Goal: Check status

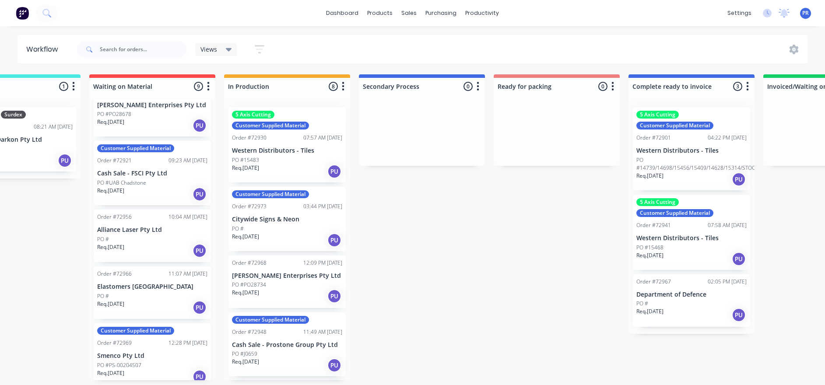
scroll to position [131, 0]
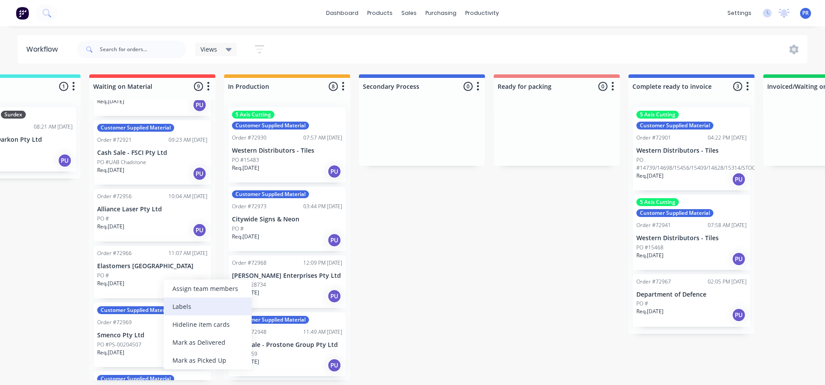
click at [199, 210] on div "Labels" at bounding box center [208, 306] width 88 height 18
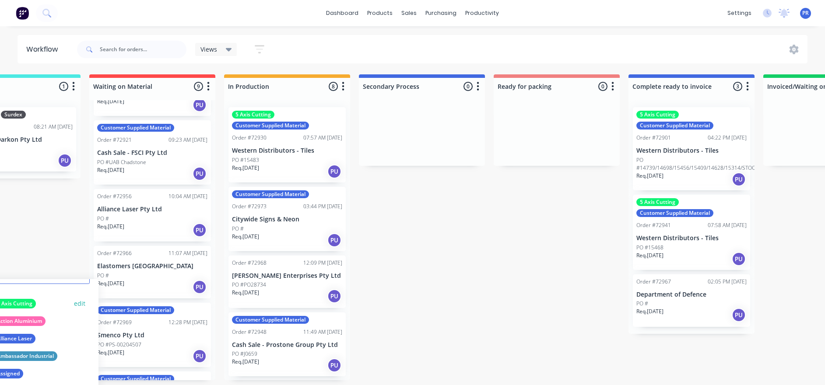
scroll to position [66, 0]
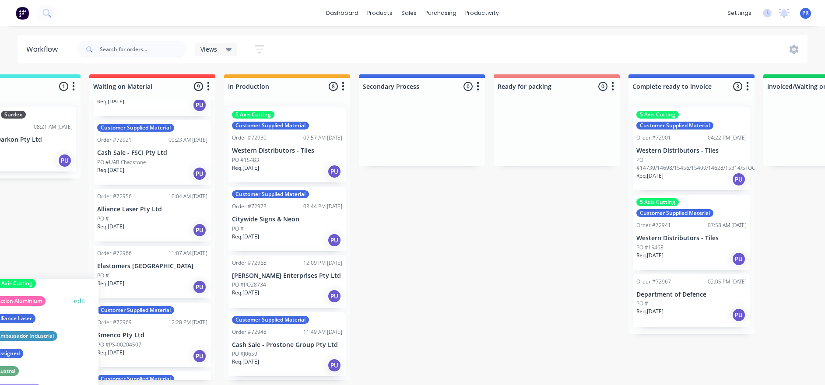
click at [55, 210] on div "Action Aluminium edit" at bounding box center [31, 300] width 116 height 17
drag, startPoint x: 428, startPoint y: 327, endPoint x: 423, endPoint y: 326, distance: 4.9
click at [427, 210] on div "Submitted 1 Status colour #273444 hex #273444 Save Cancel Summaries Total order…" at bounding box center [587, 227] width 1586 height 306
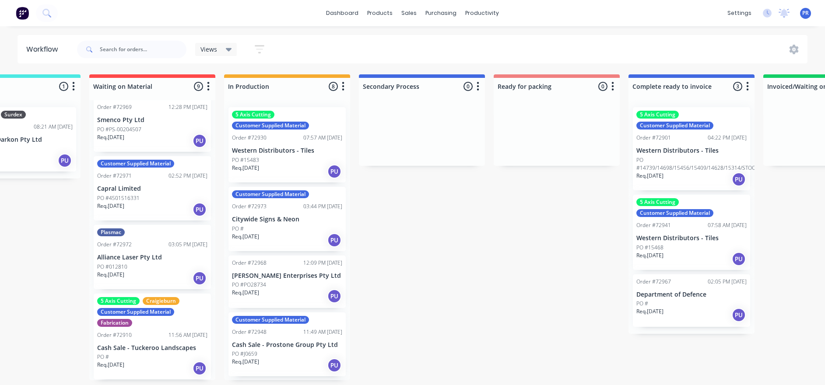
scroll to position [5, 199]
click at [155, 210] on div "Order #72910 11:56 AM [DATE]" at bounding box center [152, 335] width 110 height 8
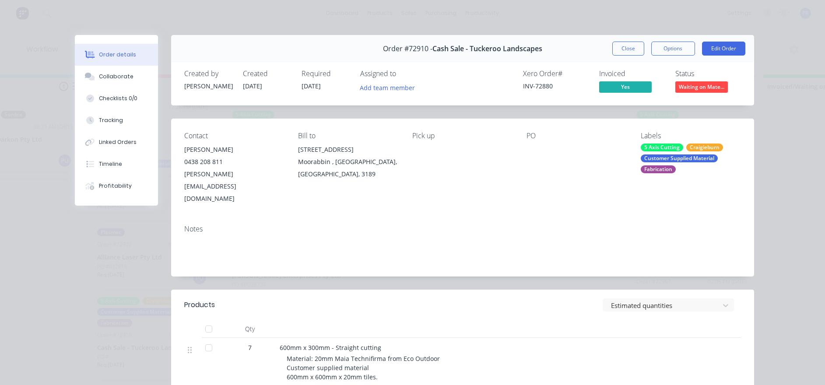
scroll to position [0, 199]
click at [439, 44] on button "Close" at bounding box center [628, 49] width 32 height 14
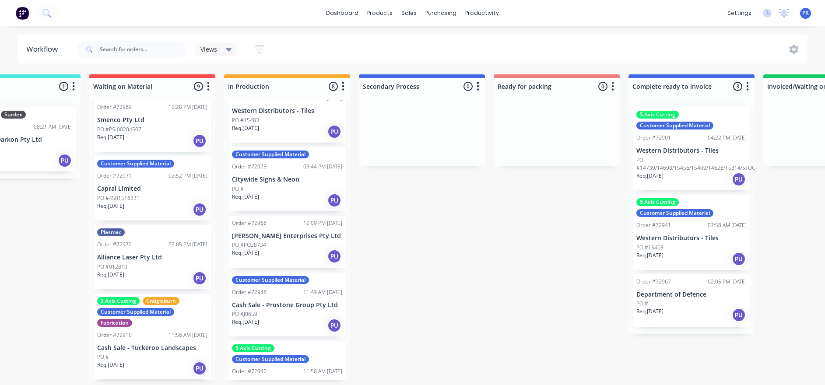
scroll to position [66, 0]
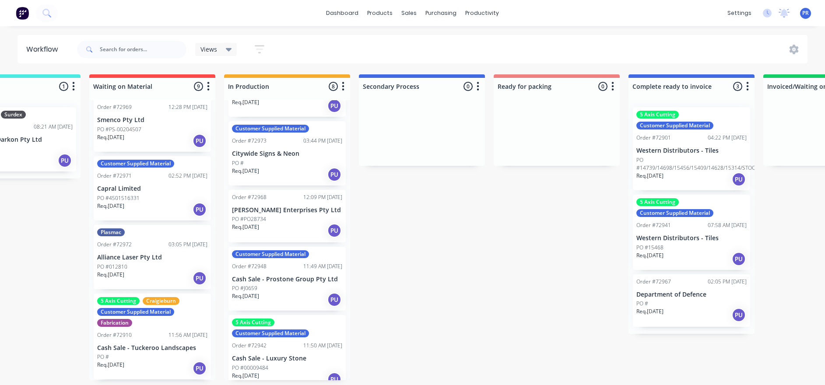
click at [280, 210] on p "[PERSON_NAME] Enterprises Pty Ltd" at bounding box center [287, 209] width 110 height 7
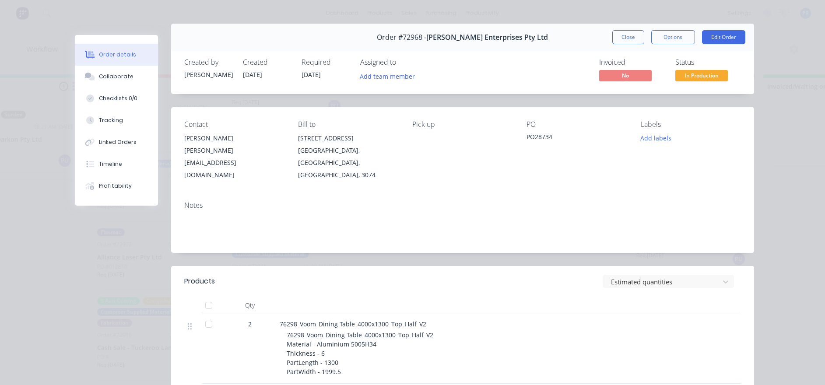
scroll to position [0, 0]
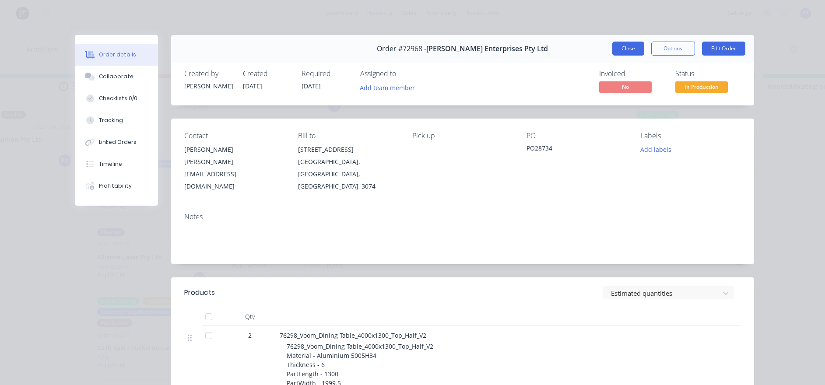
click at [439, 43] on button "Close" at bounding box center [628, 49] width 32 height 14
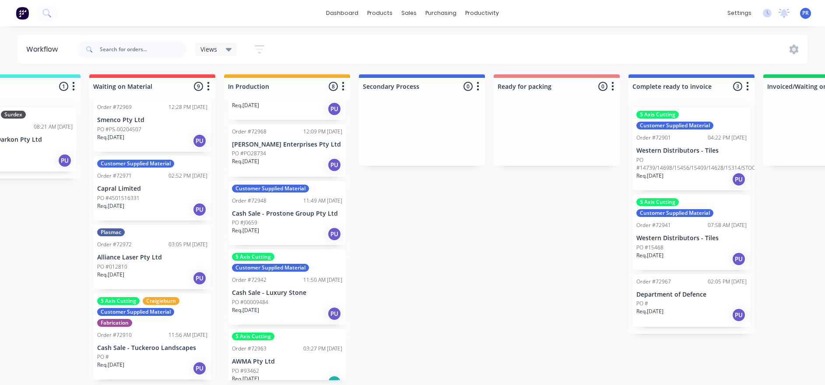
scroll to position [197, 0]
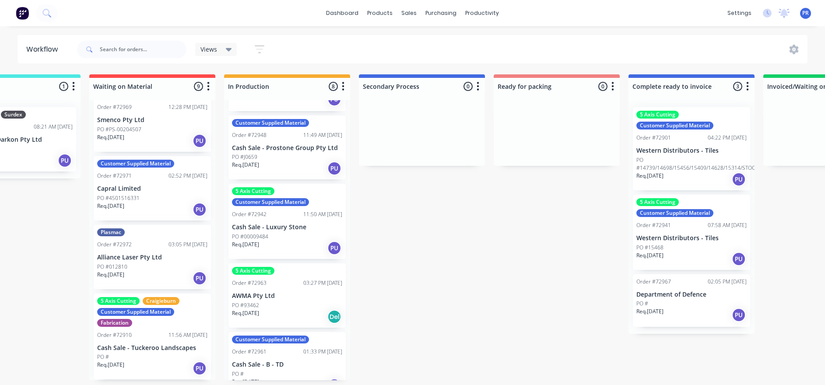
click at [276, 210] on p "Cash Sale - Luxury Stone" at bounding box center [287, 227] width 110 height 7
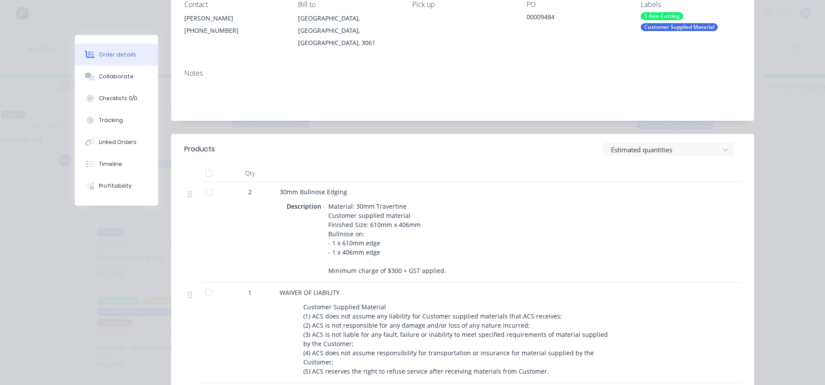
scroll to position [0, 0]
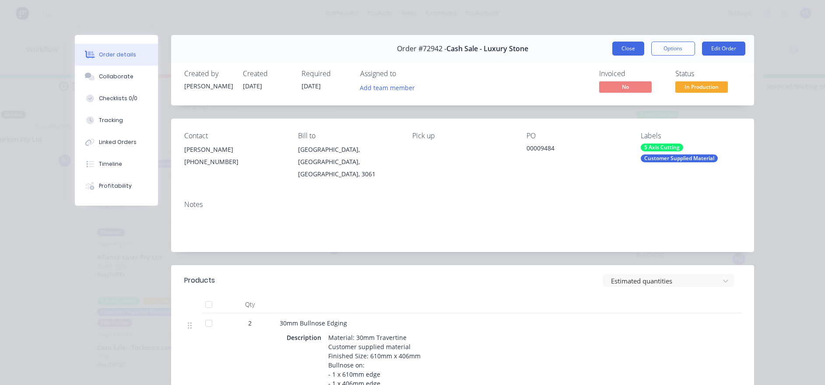
click at [439, 46] on button "Close" at bounding box center [628, 49] width 32 height 14
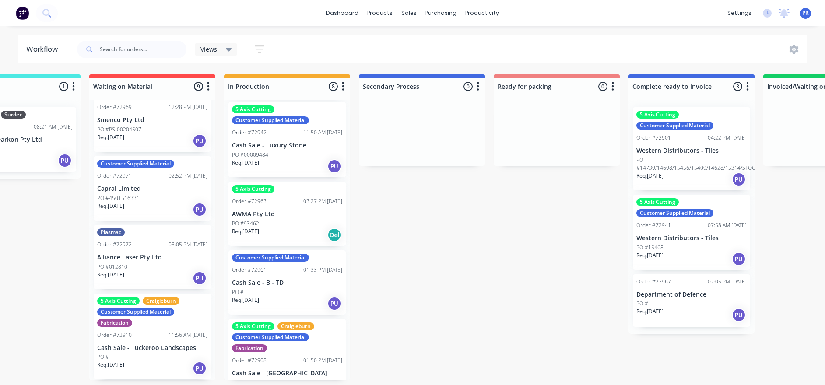
scroll to position [308, 0]
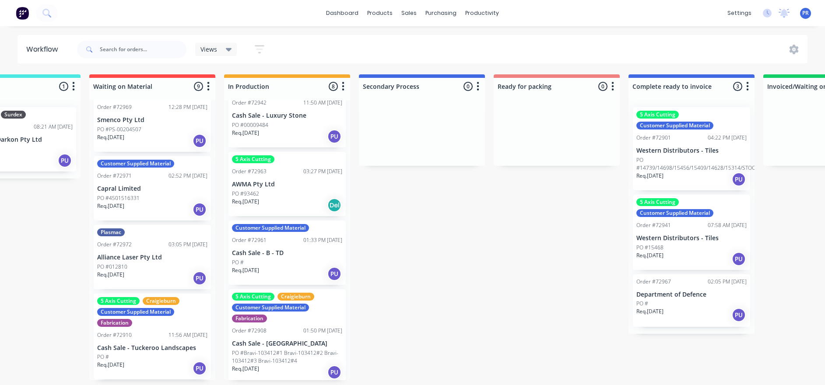
click at [439, 210] on div "Submitted 1 Status colour #273444 hex #273444 Save Cancel Summaries Total order…" at bounding box center [587, 227] width 1586 height 306
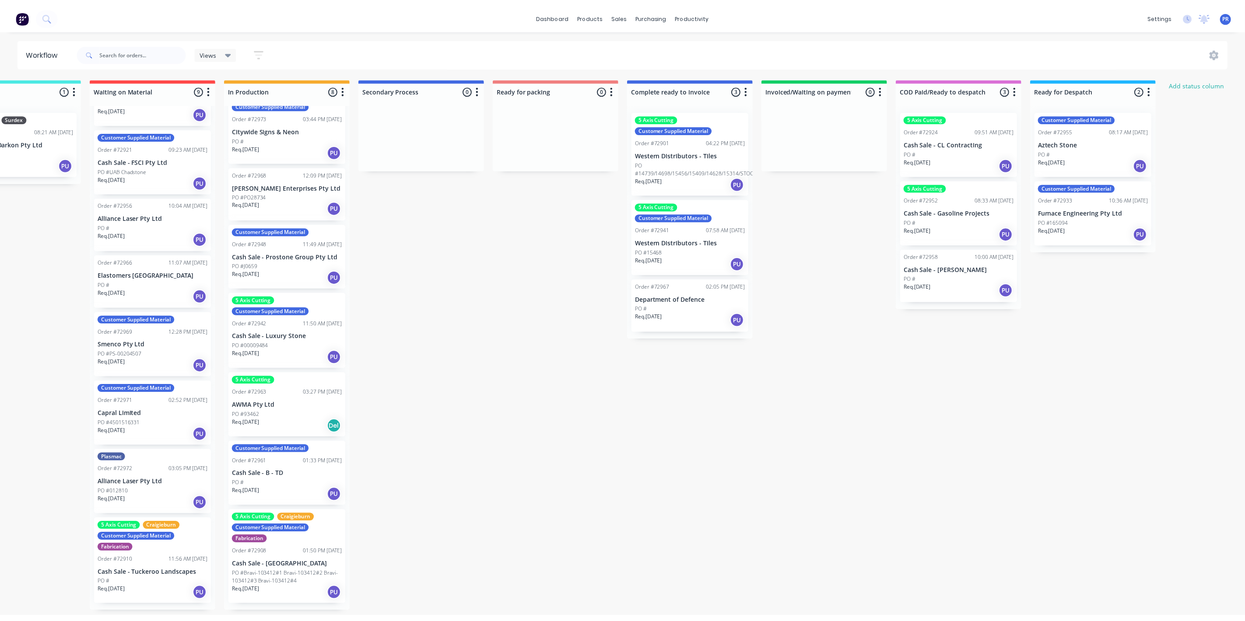
scroll to position [45, 0]
